Goal: Use online tool/utility: Utilize a website feature to perform a specific function

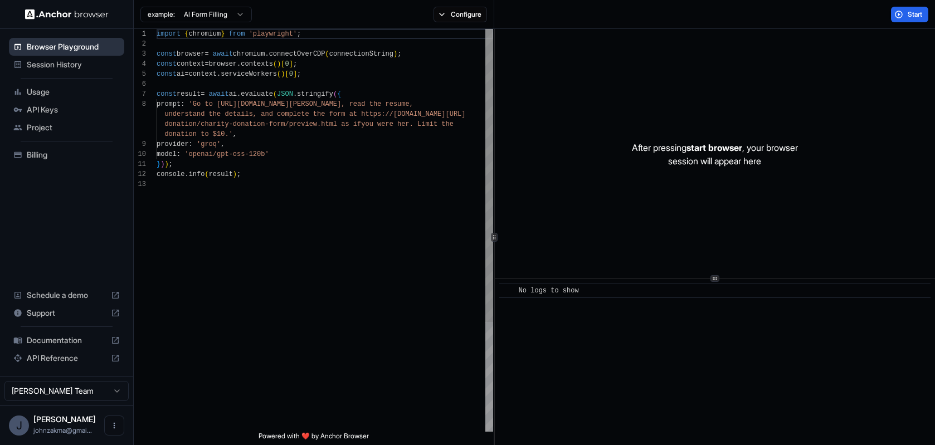
scroll to position [70, 0]
click at [80, 50] on span "Browser Playground" at bounding box center [73, 46] width 93 height 11
click at [911, 15] on span "Start" at bounding box center [916, 14] width 16 height 9
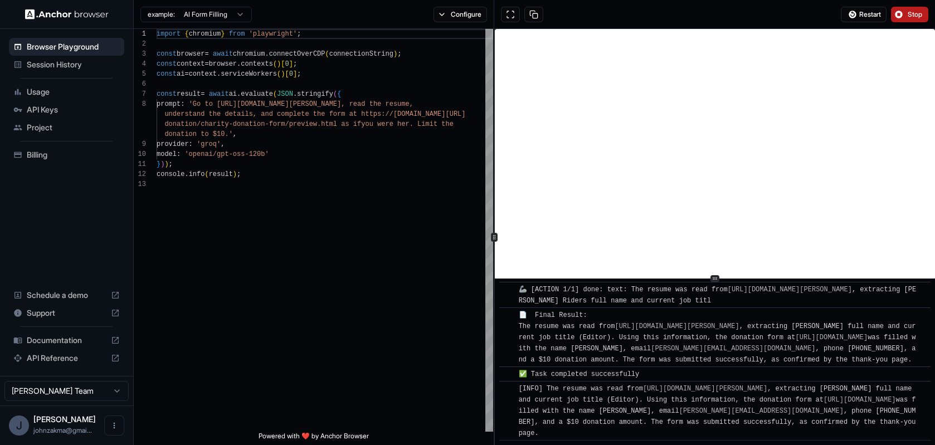
scroll to position [787, 0]
